Goal: Information Seeking & Learning: Learn about a topic

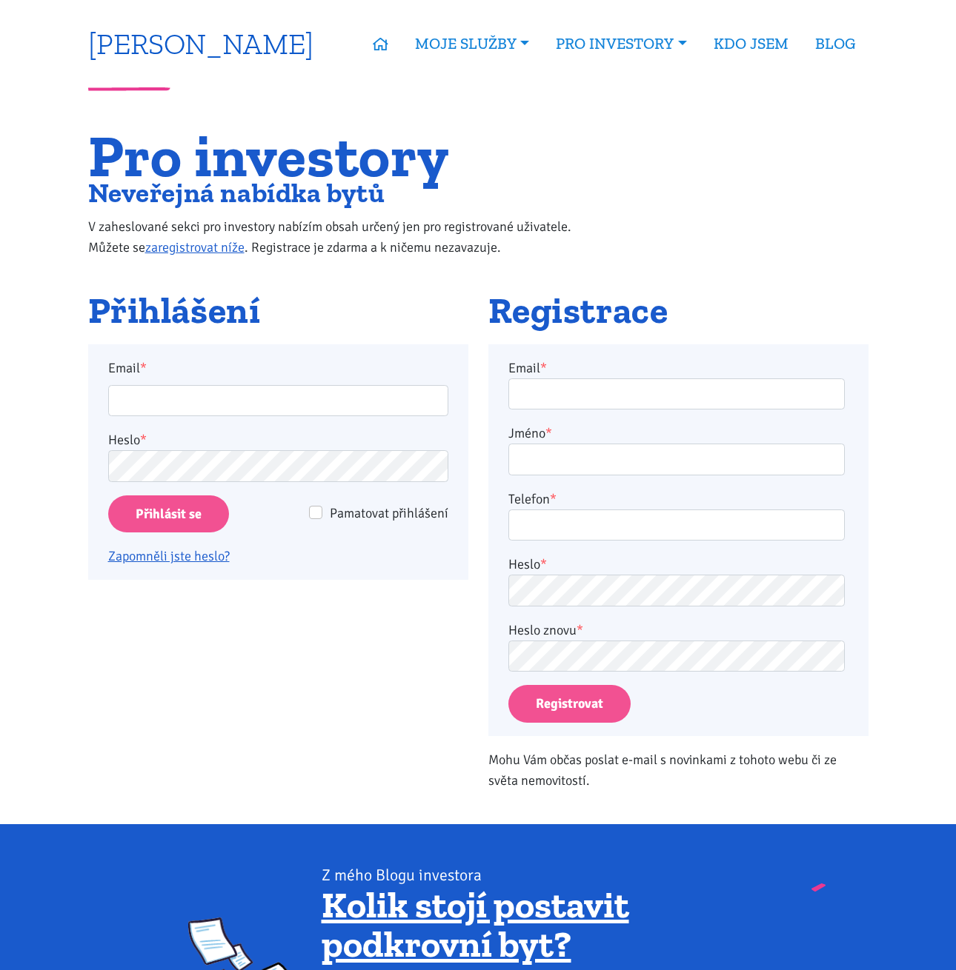
click at [221, 40] on link "[PERSON_NAME]" at bounding box center [200, 43] width 225 height 29
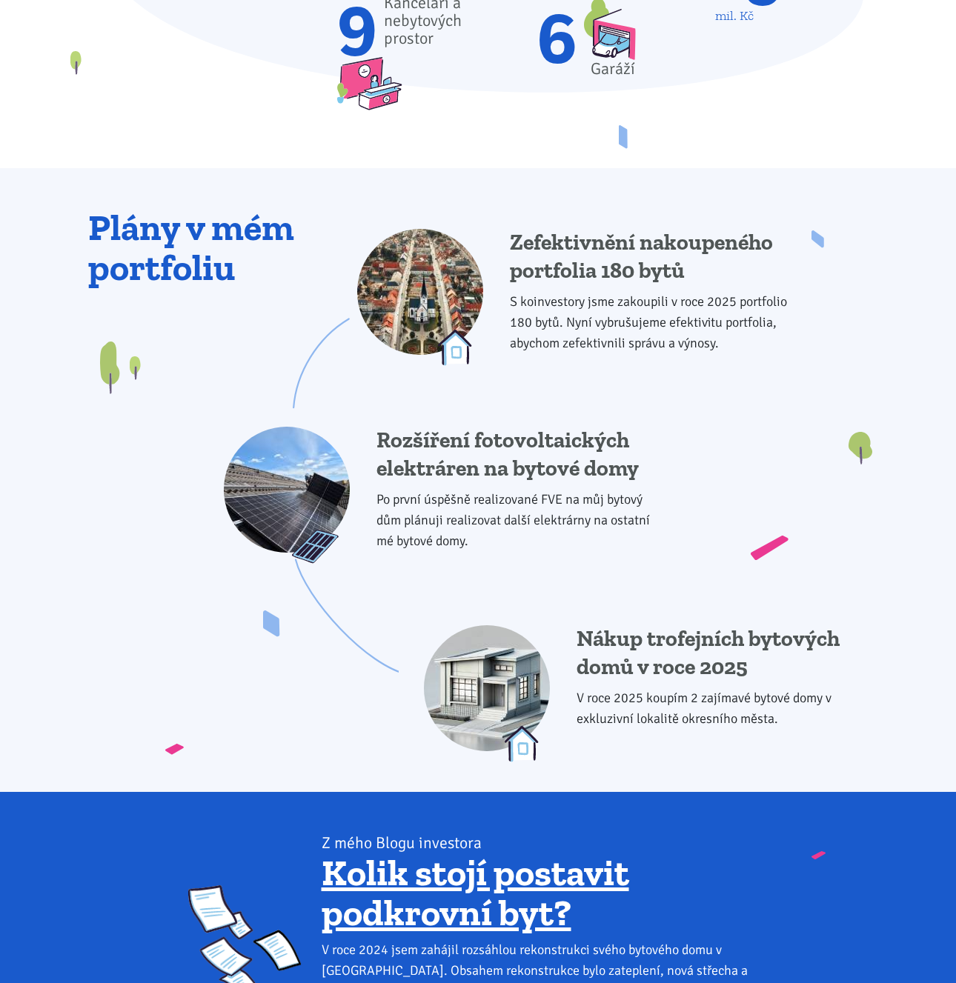
scroll to position [1253, 0]
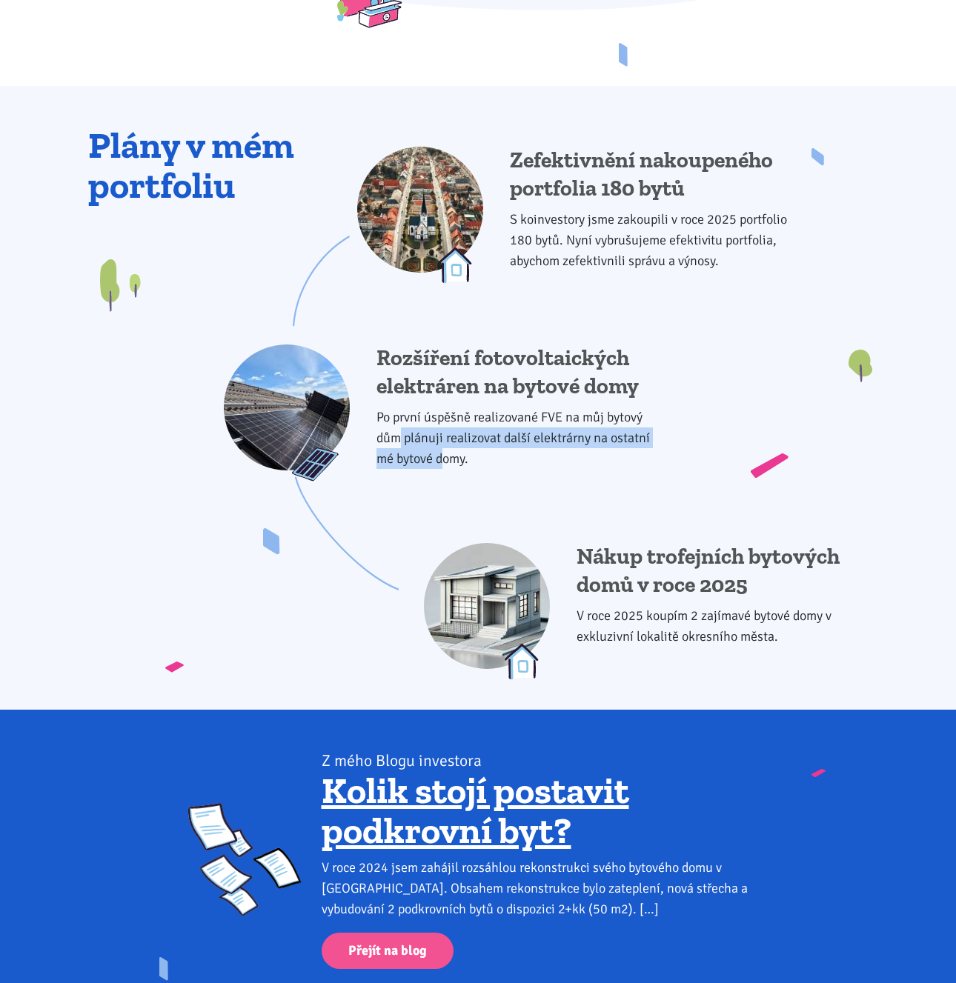
drag, startPoint x: 397, startPoint y: 439, endPoint x: 441, endPoint y: 446, distance: 45.1
click at [441, 446] on p "Po první úspěšně realizované FVE na můj bytový dům plánuji realizovat další ele…" at bounding box center [522, 438] width 292 height 62
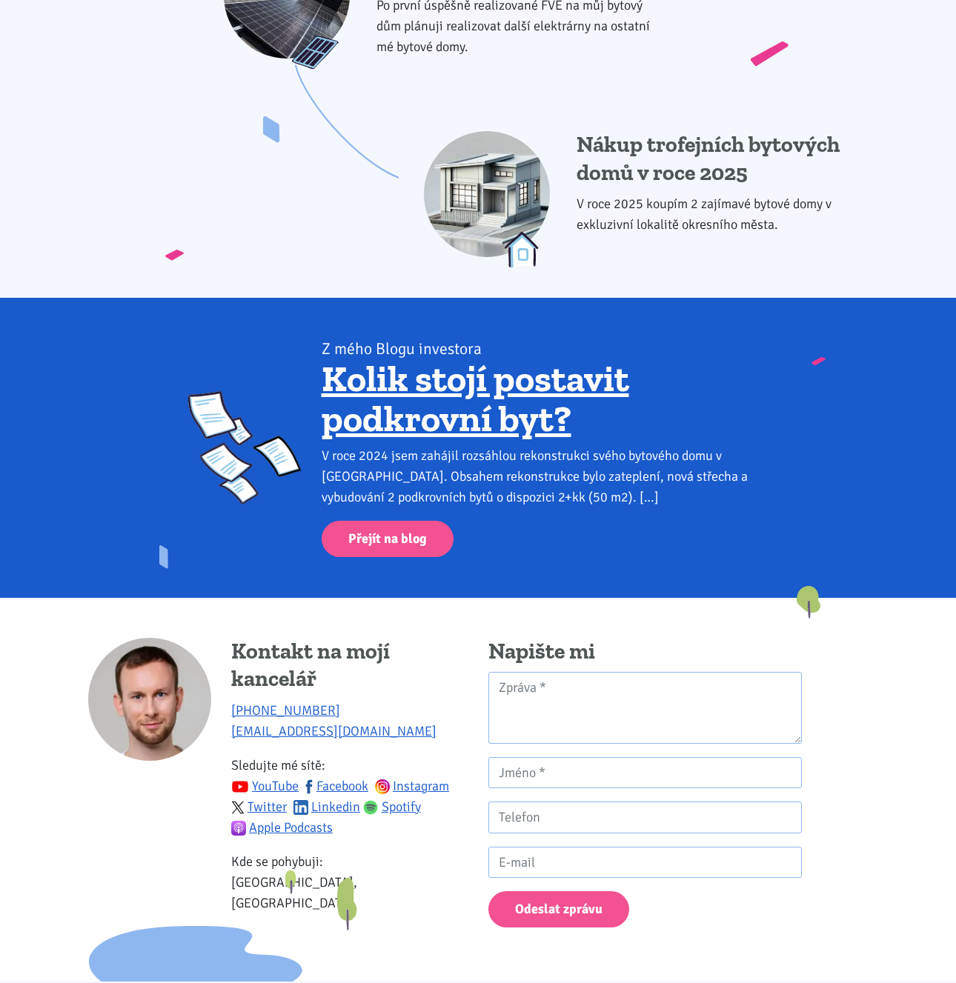
scroll to position [1605, 0]
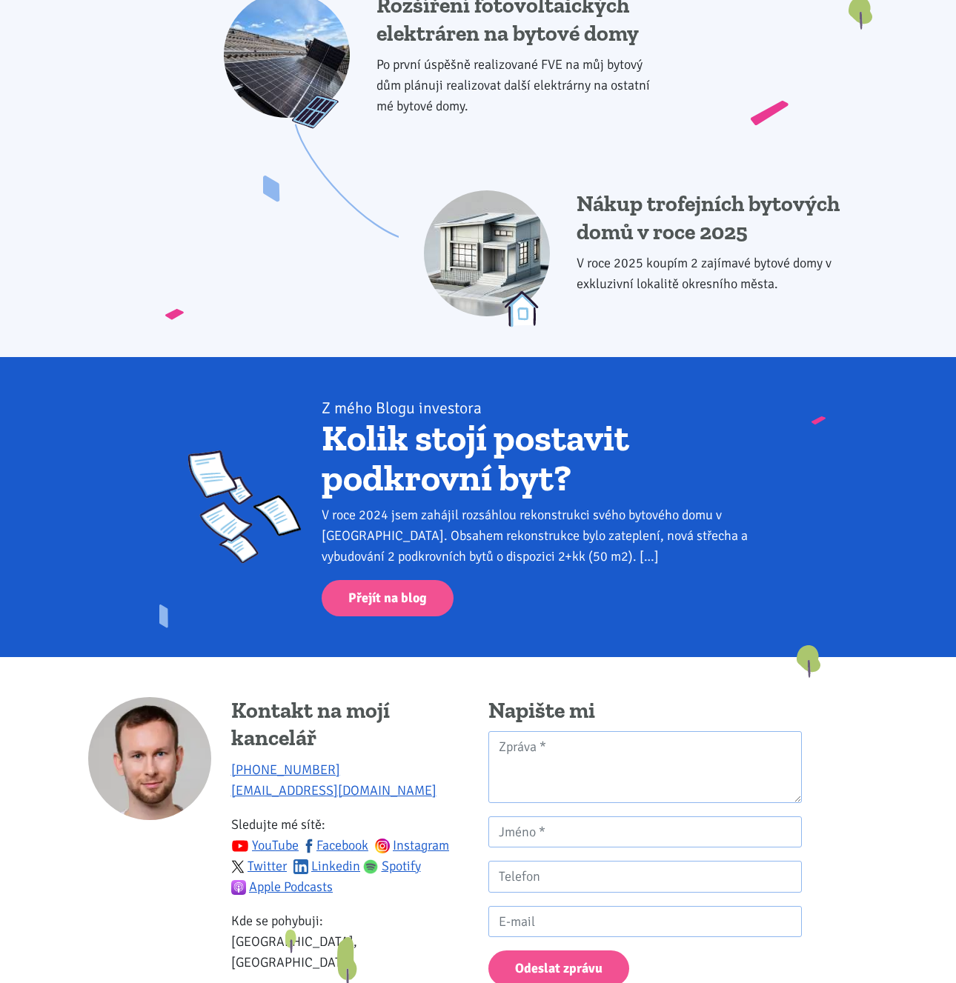
click at [491, 472] on link "Kolik stojí postavit podkrovní byt?" at bounding box center [474, 458] width 307 height 84
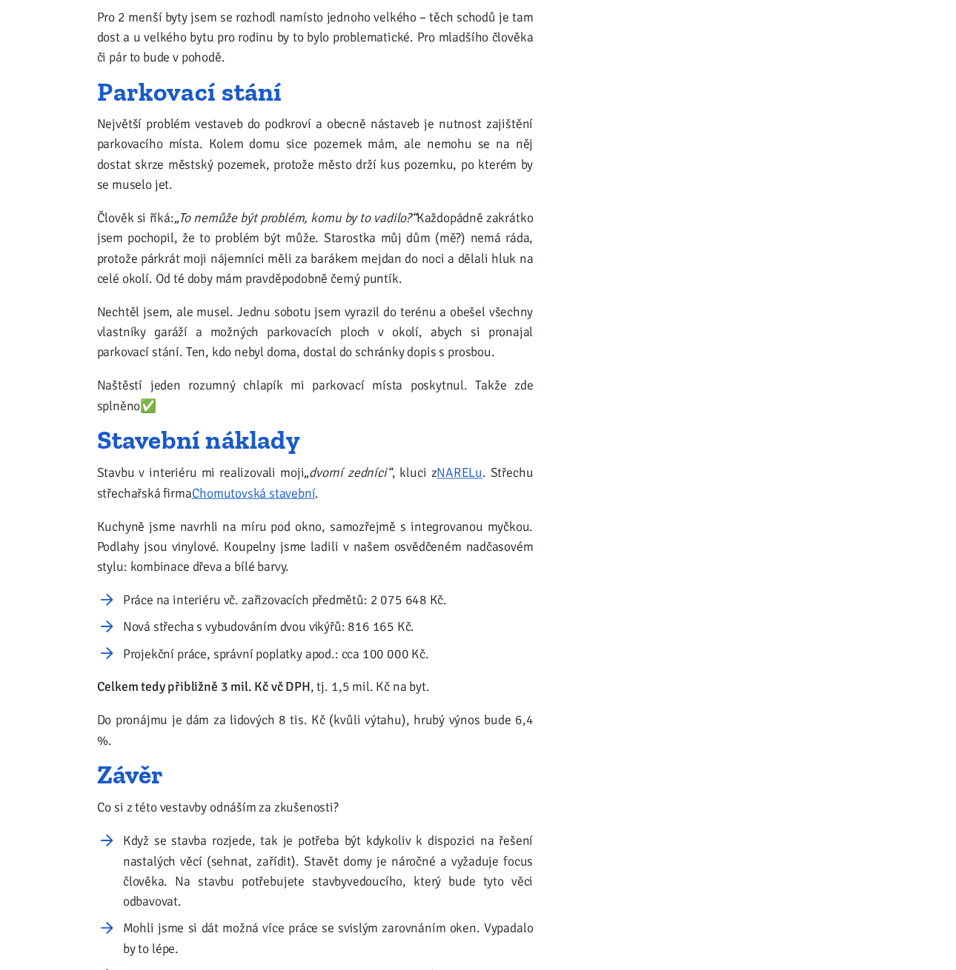
scroll to position [1319, 0]
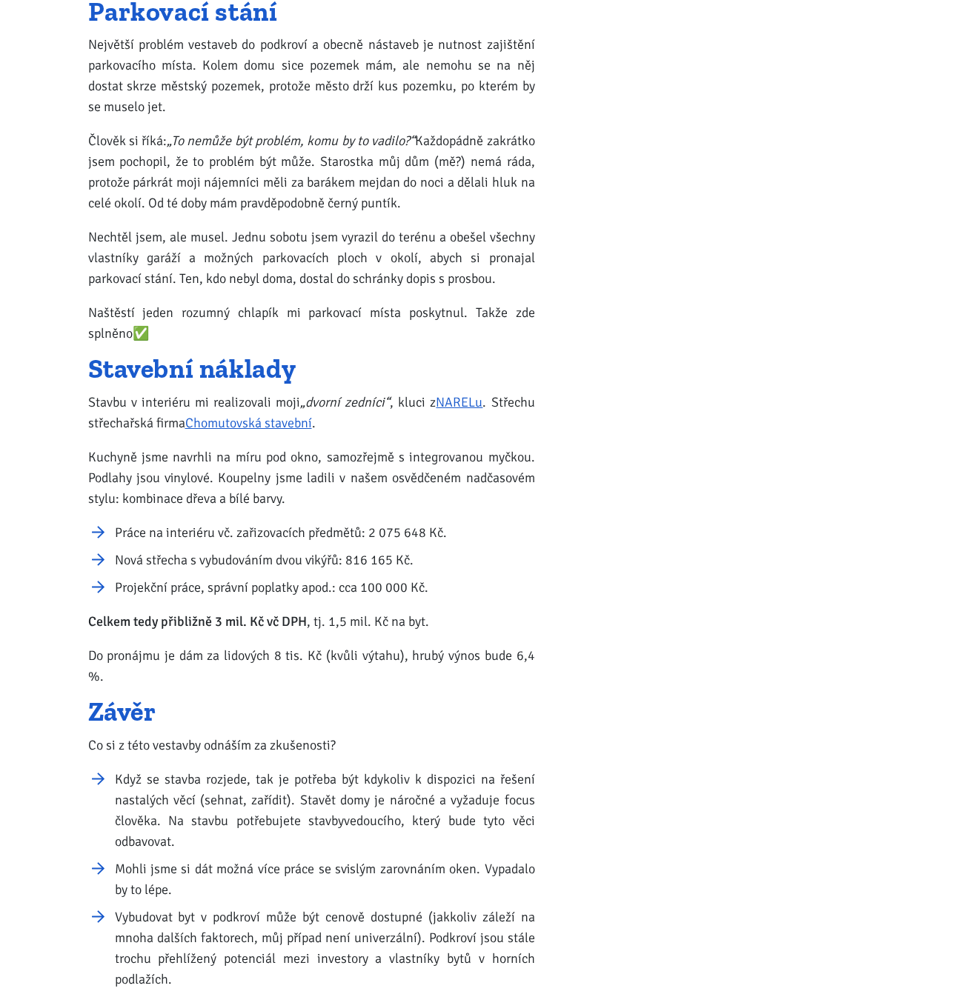
click at [490, 526] on li "Práce na interiéru vč. zařizovacích předmětů: 2 075 648 Kč." at bounding box center [325, 532] width 420 height 21
click at [466, 404] on link "NARELu" at bounding box center [459, 402] width 47 height 16
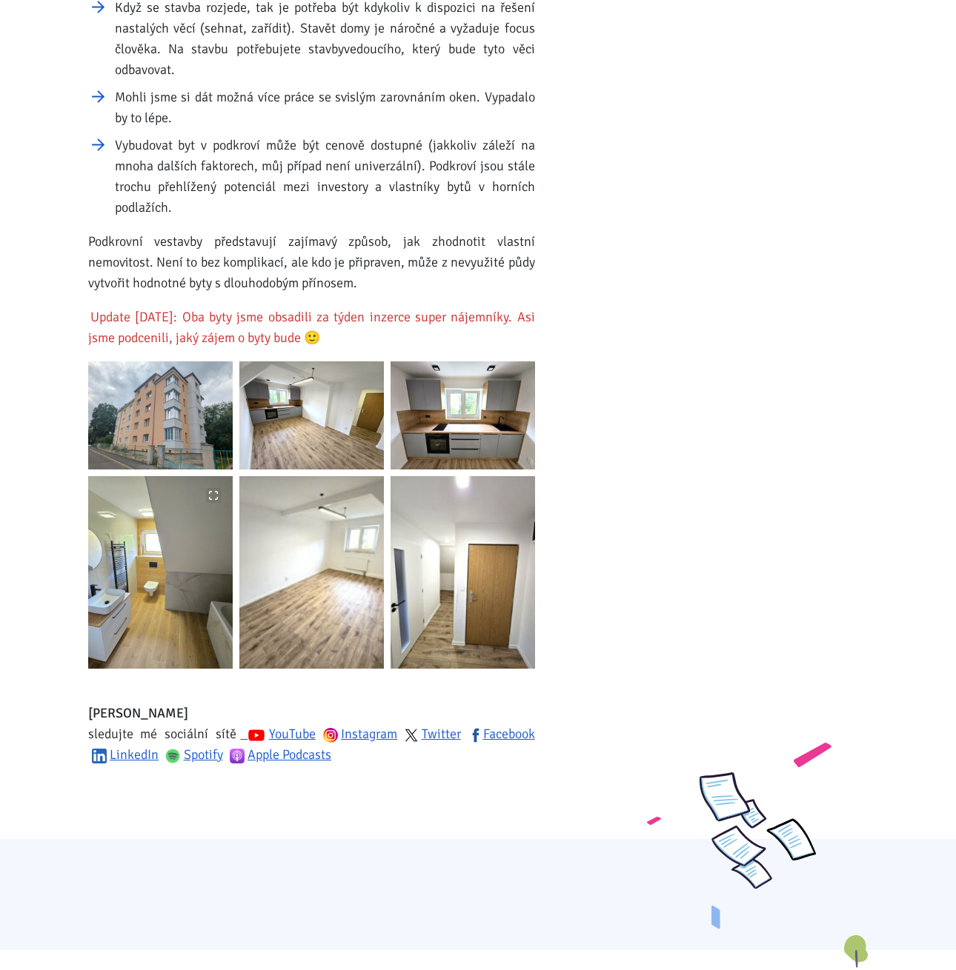
scroll to position [2012, 0]
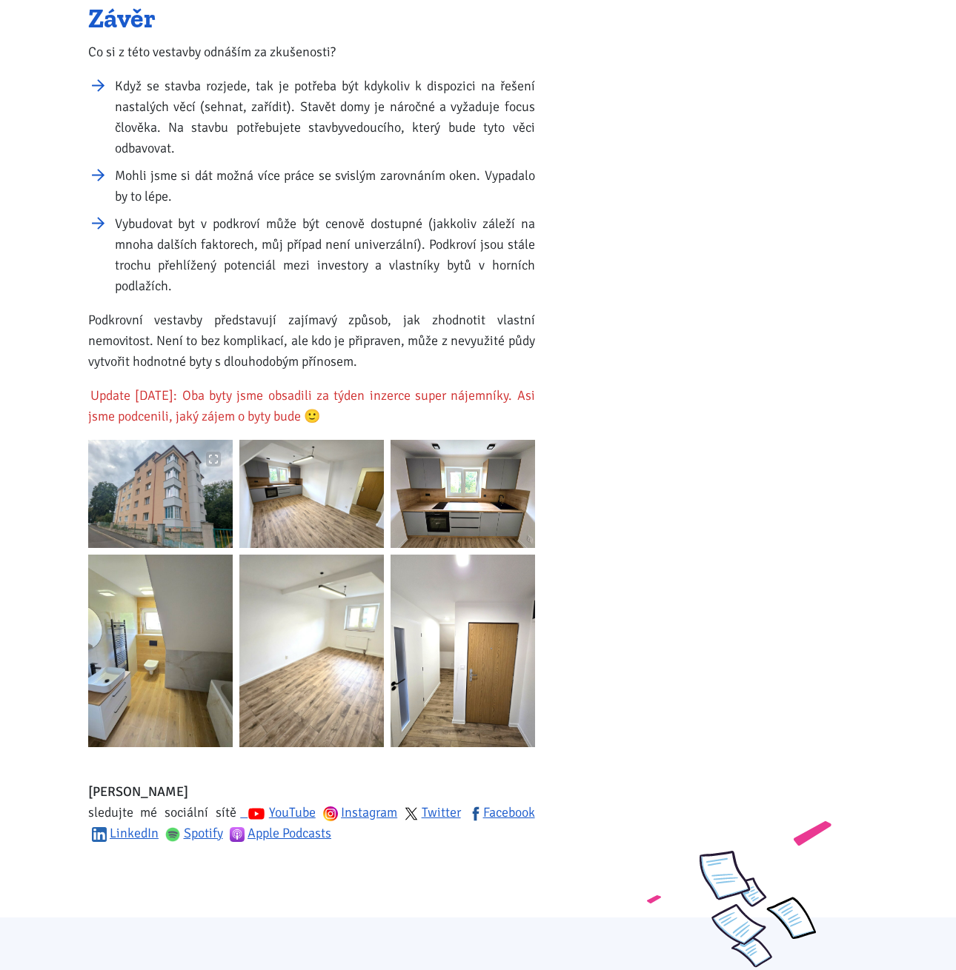
click at [170, 481] on img at bounding box center [160, 494] width 144 height 108
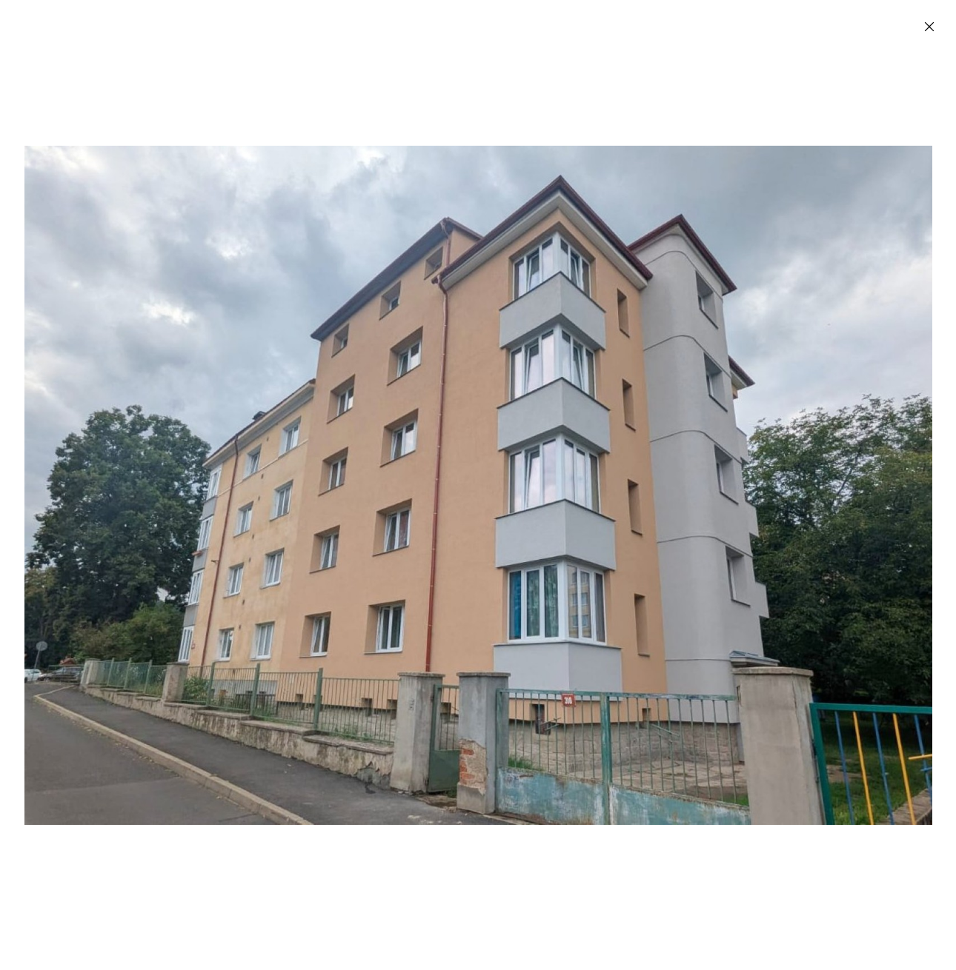
click at [807, 467] on img "Enlarged image" at bounding box center [477, 484] width 907 height 679
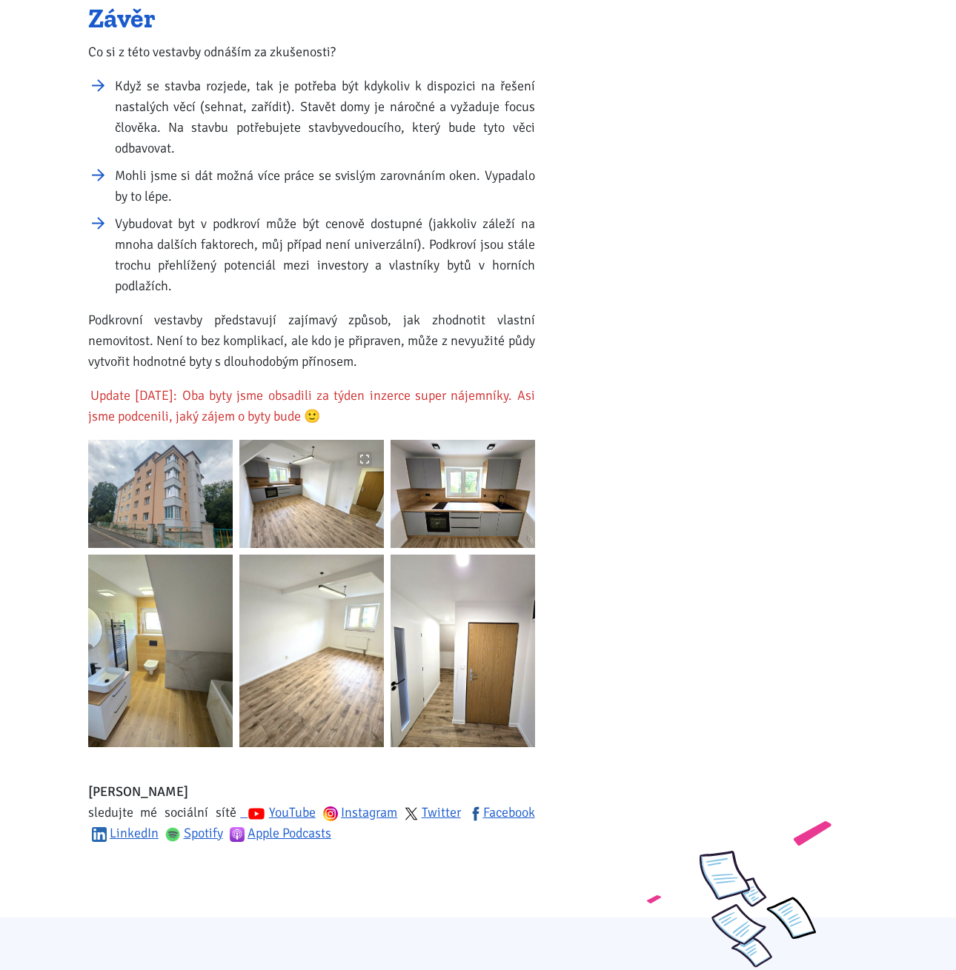
click at [339, 504] on img at bounding box center [311, 494] width 144 height 108
click at [427, 470] on img at bounding box center [462, 494] width 144 height 108
click at [145, 595] on img at bounding box center [160, 651] width 144 height 193
click at [449, 618] on img at bounding box center [462, 651] width 144 height 193
click at [374, 618] on img at bounding box center [311, 651] width 144 height 193
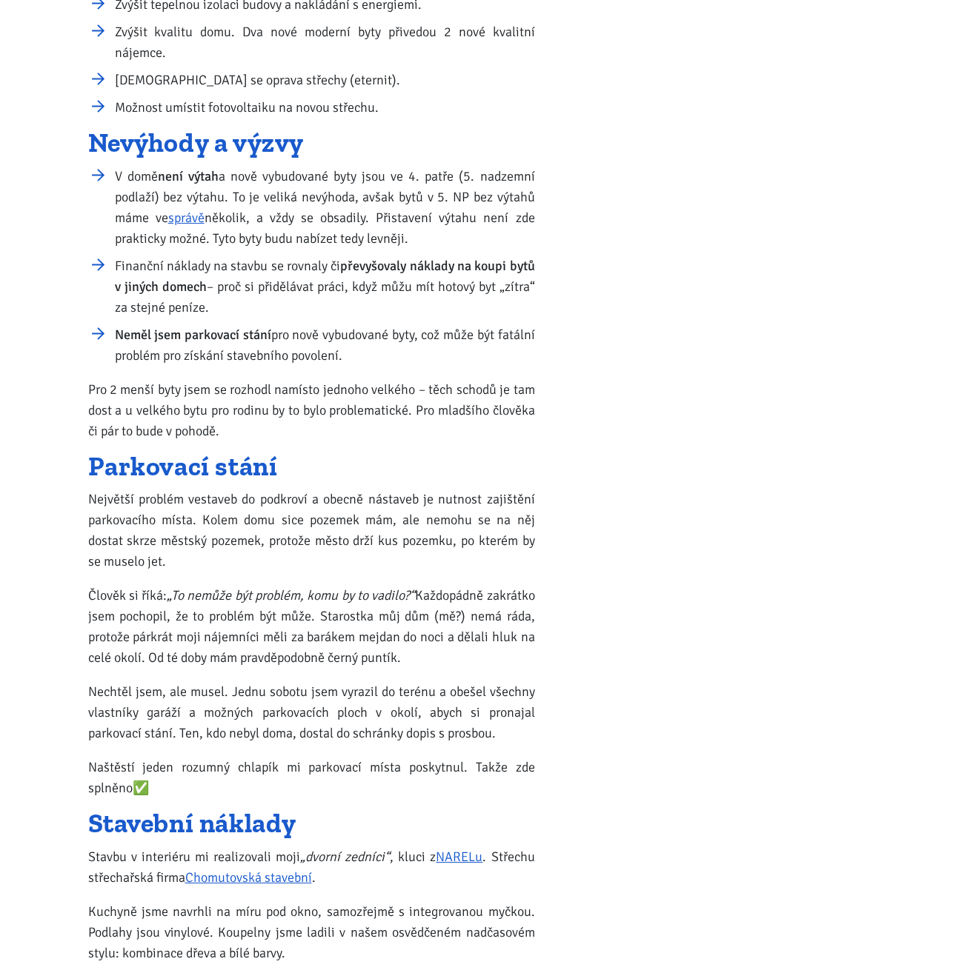
scroll to position [0, 0]
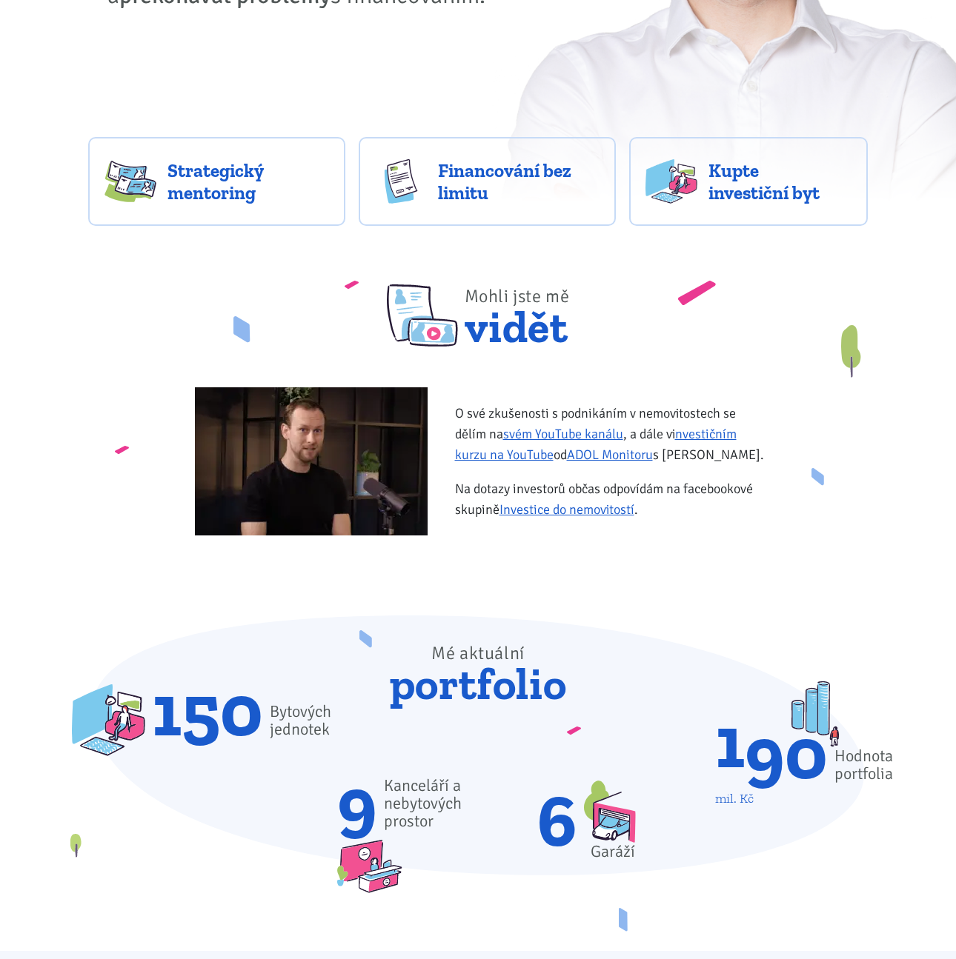
scroll to position [378, 0]
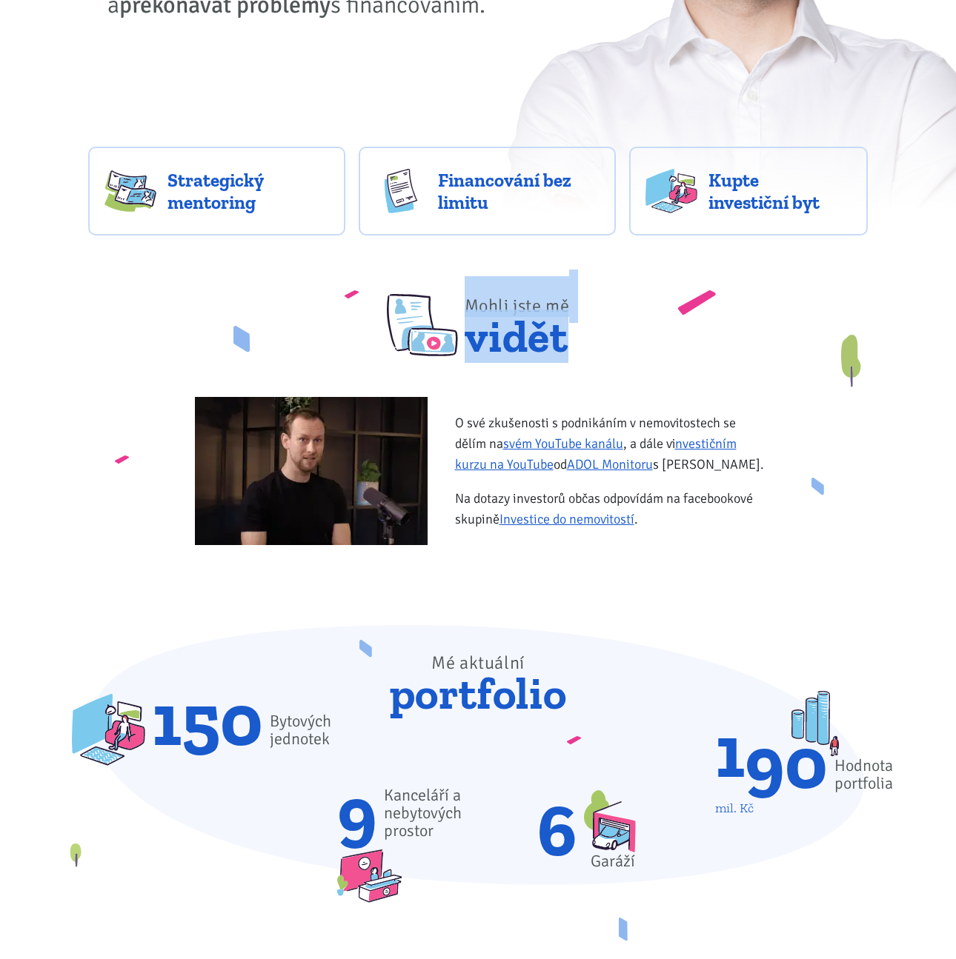
drag, startPoint x: 473, startPoint y: 298, endPoint x: 584, endPoint y: 358, distance: 126.3
click at [584, 358] on div "Mohli jste mě vidět O své zkušenosti s podnikáním v nemovitostech se dělím na s…" at bounding box center [478, 431] width 800 height 310
click at [536, 524] on link "Investice do nemovitostí" at bounding box center [566, 519] width 135 height 16
click at [590, 471] on link "ADOL Monitoru" at bounding box center [610, 464] width 86 height 16
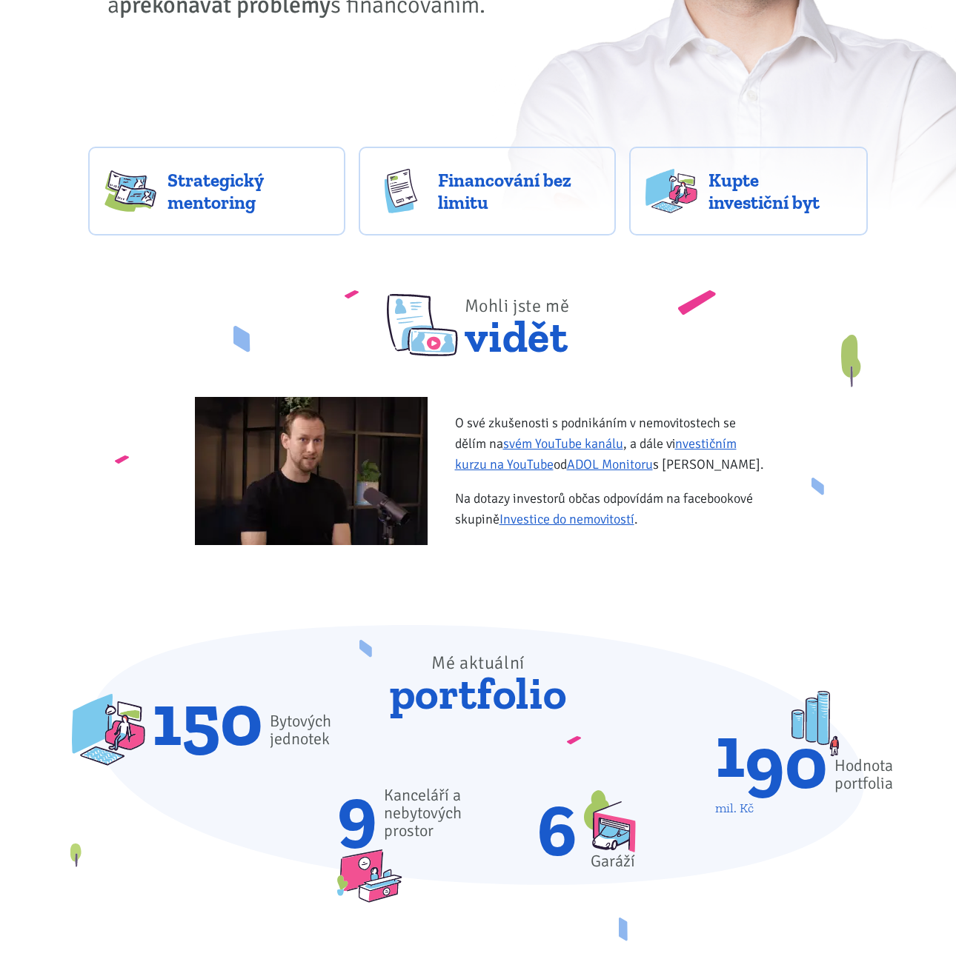
scroll to position [0, 0]
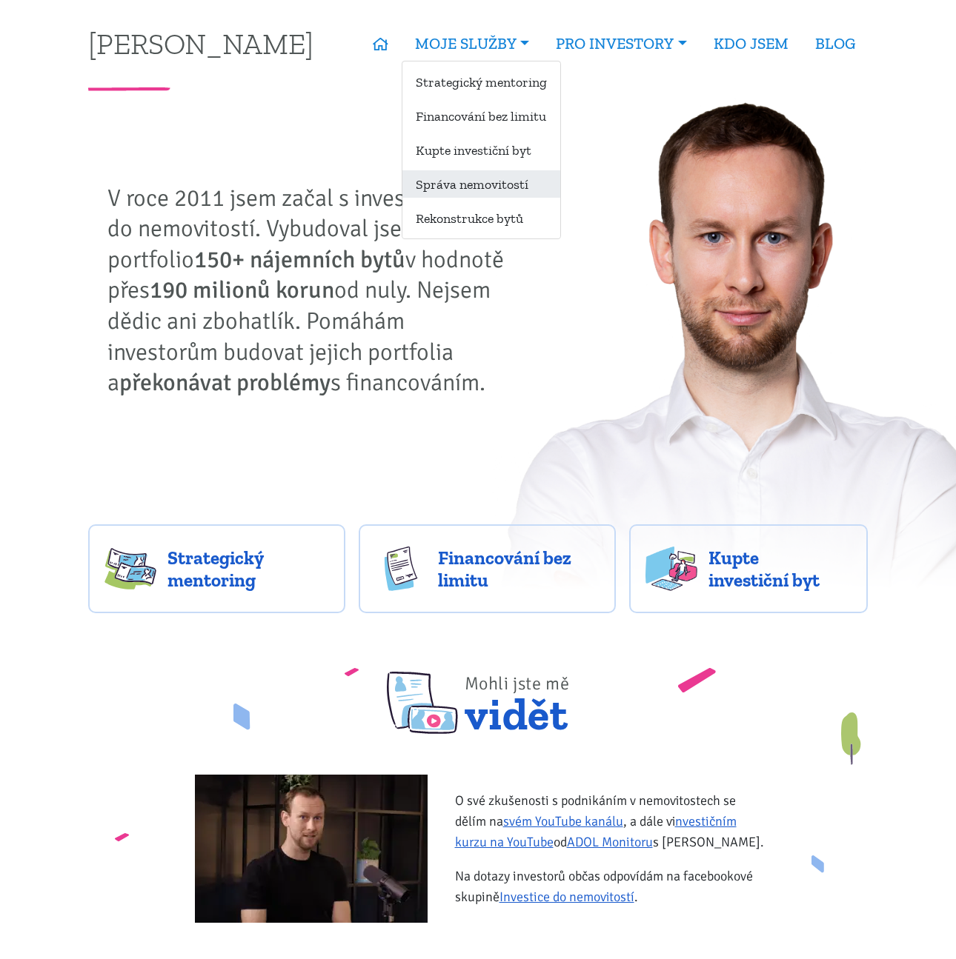
click at [465, 186] on link "Správa nemovitostí" at bounding box center [481, 183] width 158 height 27
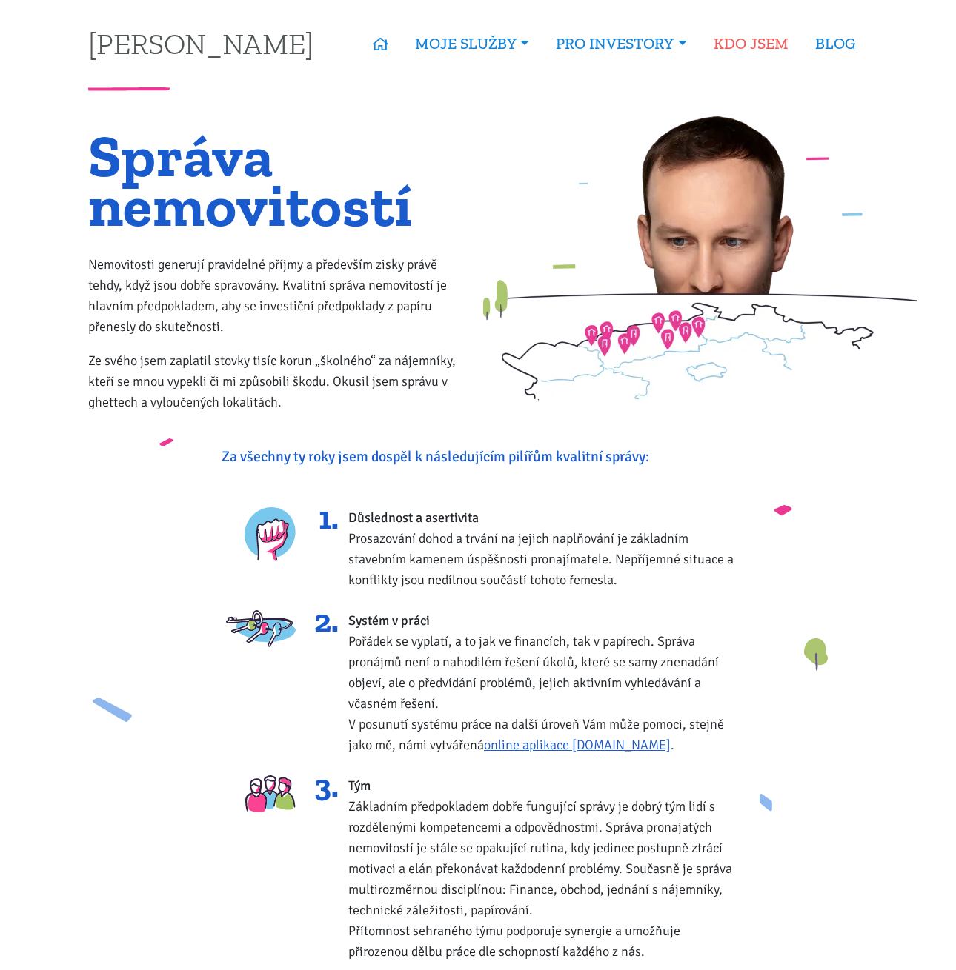
click at [783, 47] on link "KDO JSEM" at bounding box center [750, 44] width 101 height 34
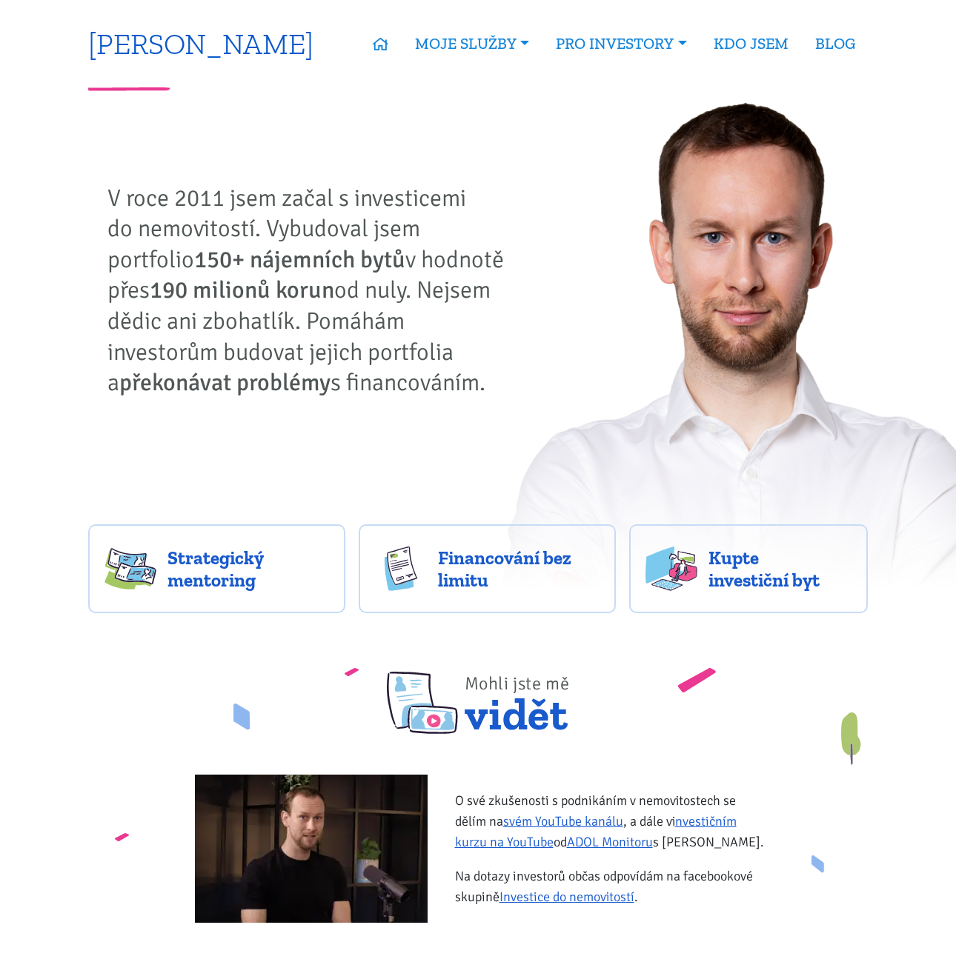
click at [178, 33] on link "[PERSON_NAME]" at bounding box center [200, 43] width 225 height 29
